Goal: Find contact information

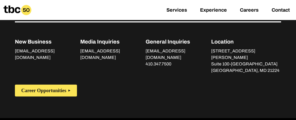
scroll to position [1082, 0]
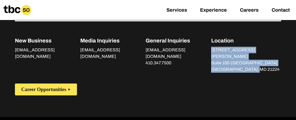
drag, startPoint x: 220, startPoint y: 36, endPoint x: 266, endPoint y: 48, distance: 48.1
click at [266, 48] on div "New Business [EMAIL_ADDRESS][DOMAIN_NAME] Media Inquiries [EMAIL_ADDRESS][DOMAI…" at bounding box center [148, 46] width 266 height 53
copy div "[STREET_ADDRESS][PERSON_NAME]"
click at [214, 77] on div "Career Opportunities" at bounding box center [148, 86] width 266 height 19
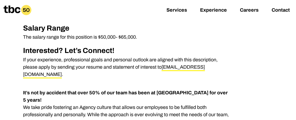
scroll to position [402, 0]
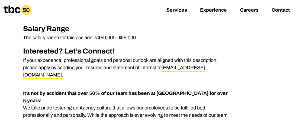
drag, startPoint x: 217, startPoint y: 68, endPoint x: 162, endPoint y: 67, distance: 55.5
click at [162, 67] on p "If your experience, professional goals and personal outlook are aligned with th…" at bounding box center [127, 68] width 208 height 22
copy p "[EMAIL_ADDRESS][DOMAIN_NAME] ."
